Goal: Contribute content: Add original content to the website for others to see

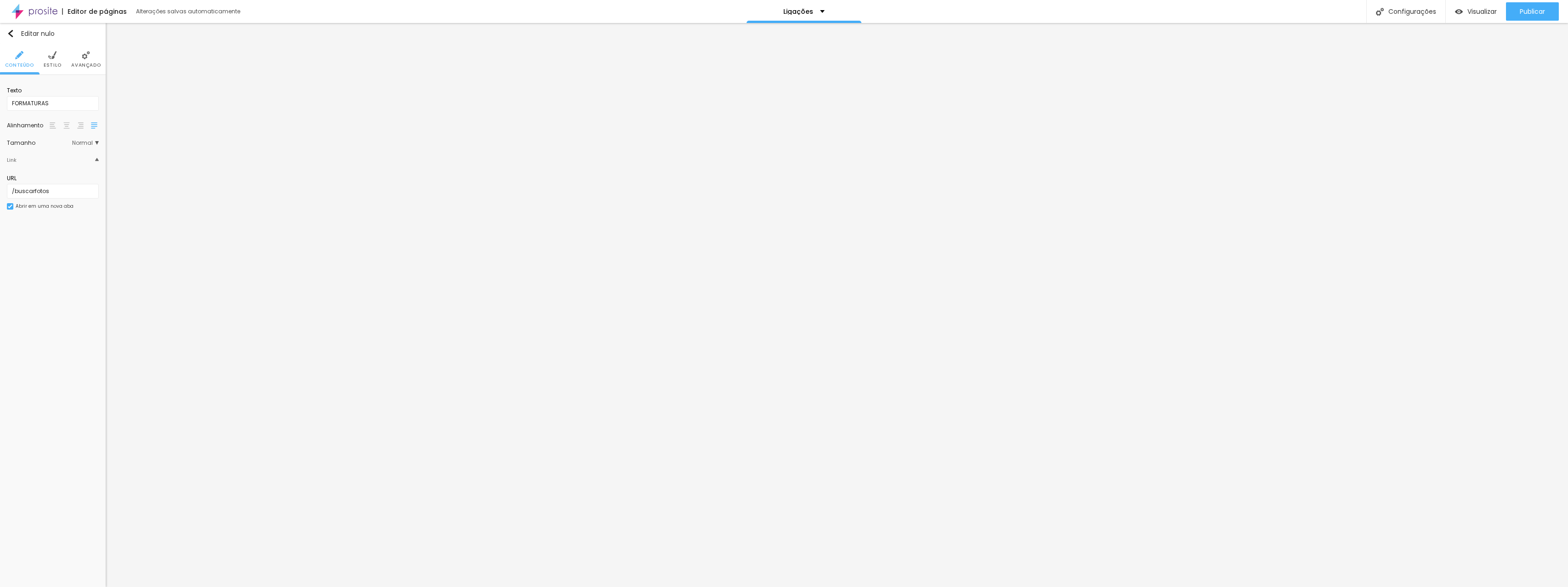
click at [67, 192] on input "/buscarfotos" at bounding box center [53, 191] width 92 height 15
type input "[URL][DOMAIN_NAME]"
click at [1524, 15] on font "Publicar" at bounding box center [1532, 11] width 25 height 9
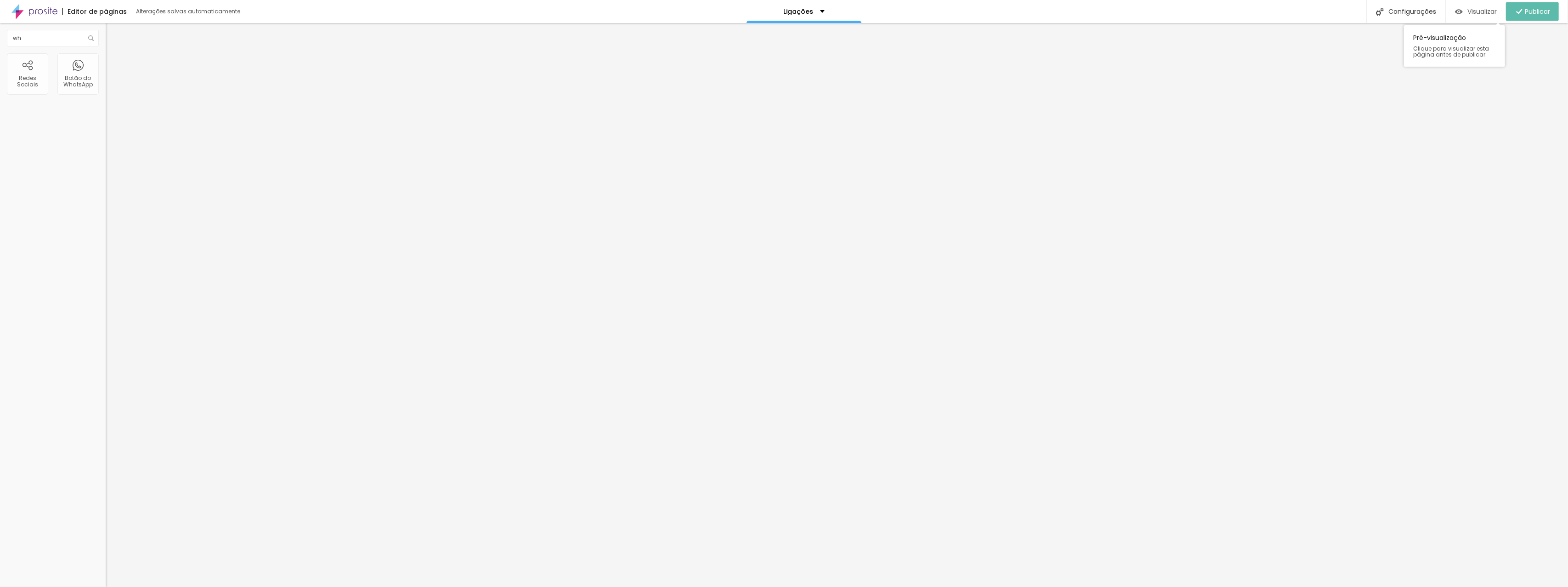
click at [1488, 15] on font "Visualizar" at bounding box center [1482, 11] width 29 height 9
click at [25, 207] on font "Abrir em uma nova aba" at bounding box center [44, 206] width 58 height 7
click at [1520, 15] on font "Publicar" at bounding box center [1532, 11] width 25 height 9
click at [1475, 14] on font "Visualizar" at bounding box center [1482, 11] width 29 height 9
click at [1525, 16] on div "Publicar" at bounding box center [1532, 11] width 25 height 18
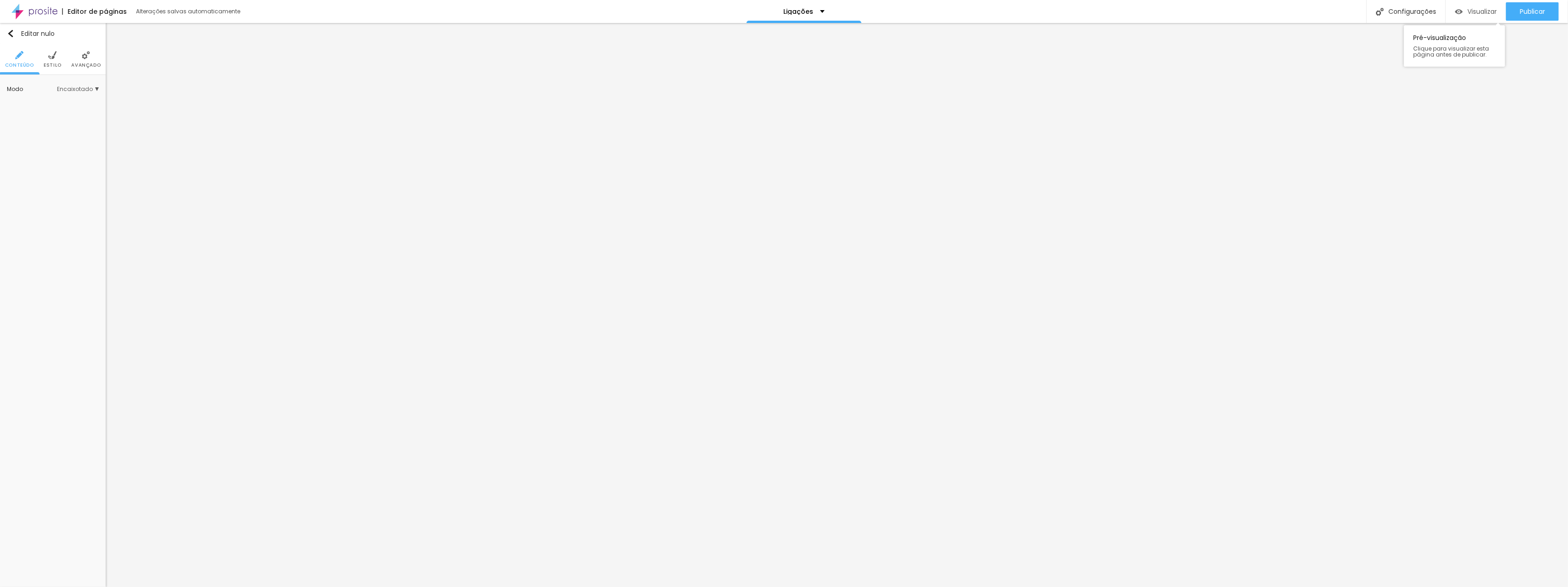
click at [1460, 15] on img "button" at bounding box center [1459, 11] width 8 height 8
